Goal: Task Accomplishment & Management: Check status

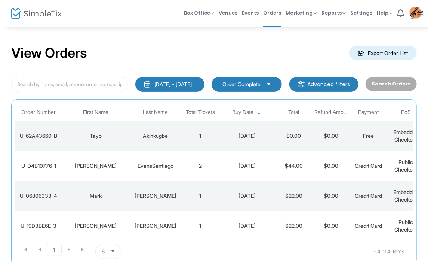
click at [420, 65] on div "View Orders Export Order List [DATE] - [DATE] Last 30 Days [DATE] [DATE] This w…" at bounding box center [214, 159] width 428 height 266
click at [265, 166] on div "[DATE]" at bounding box center [247, 165] width 52 height 7
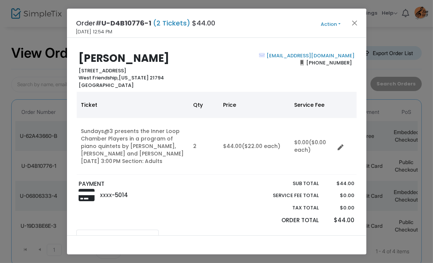
click at [420, 111] on ngb-modal-window "Order# U-D4B10776-1 (2 Tickets) $44.00 [DATE] 12:54 PM Action Mark Admitted Edi…" at bounding box center [216, 131] width 433 height 263
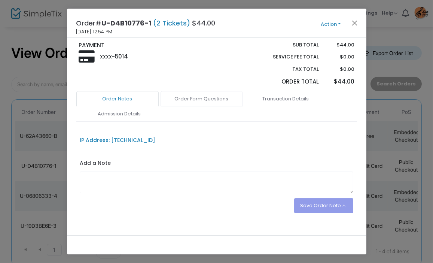
click at [203, 97] on link "Order Form Questions" at bounding box center [201, 99] width 82 height 16
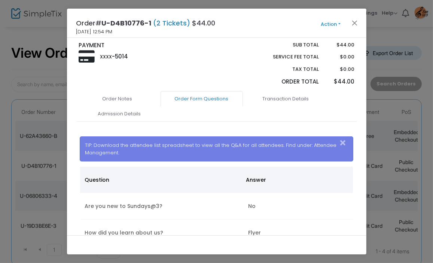
click at [412, 36] on ngb-modal-window "Order# U-D4B10776-1 (2 Tickets) $44.00 [DATE] 12:54 PM Action Mark Admitted Edi…" at bounding box center [216, 131] width 433 height 263
click at [353, 21] on button "Close" at bounding box center [354, 23] width 10 height 10
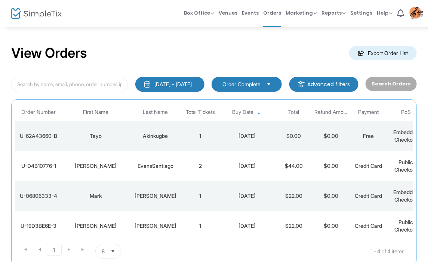
click at [284, 134] on td "$0.00" at bounding box center [293, 136] width 37 height 30
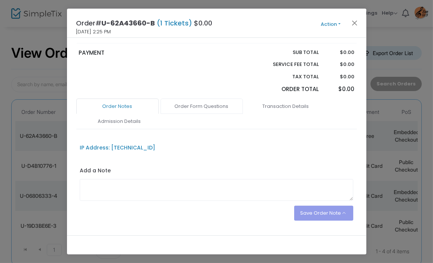
click at [212, 98] on link "Order Form Questions" at bounding box center [201, 106] width 82 height 16
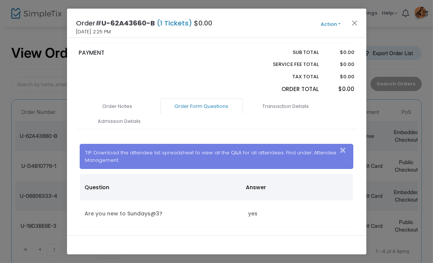
click at [212, 98] on link "Order Form Questions" at bounding box center [201, 106] width 82 height 16
